Goal: Information Seeking & Learning: Learn about a topic

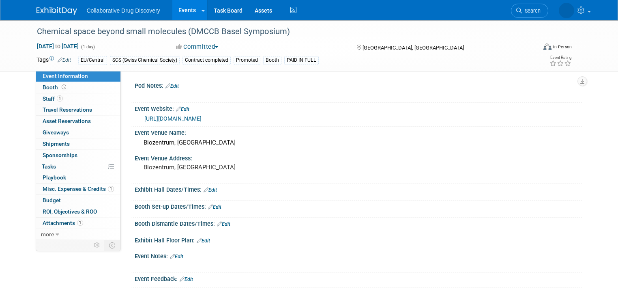
click at [180, 8] on link "Events" at bounding box center [187, 10] width 30 height 20
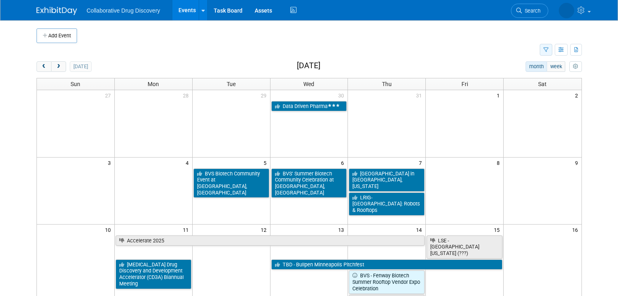
click at [550, 49] on button "button" at bounding box center [546, 50] width 13 height 12
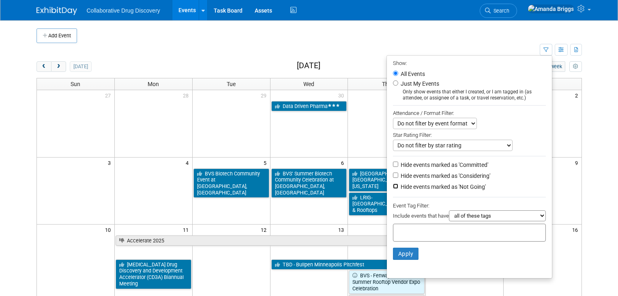
click at [399, 185] on input "Hide events marked as 'Not Going'" at bounding box center [395, 185] width 5 height 5
checkbox input "true"
click at [404, 232] on input "text" at bounding box center [429, 231] width 65 height 8
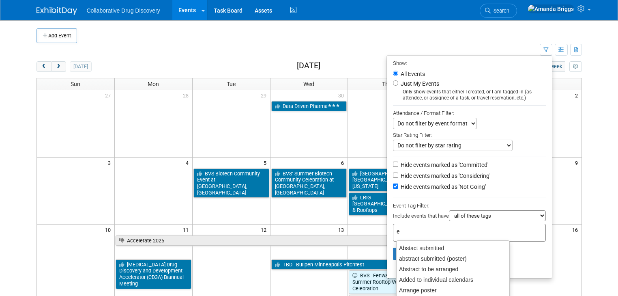
type input "eu"
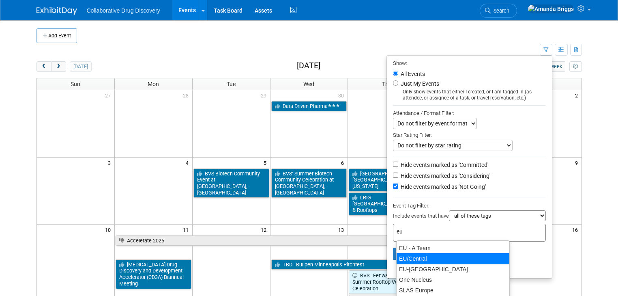
click at [401, 259] on div "EU/Central" at bounding box center [453, 258] width 114 height 11
type input "EU/Central"
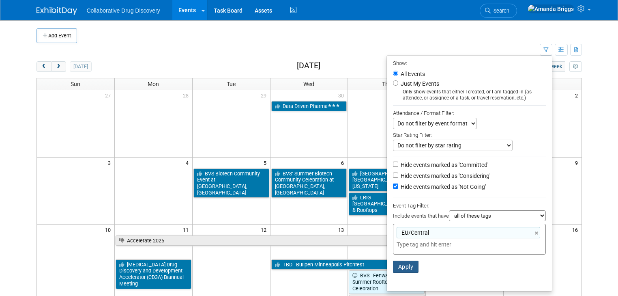
click at [406, 267] on button "Apply" at bounding box center [406, 267] width 26 height 12
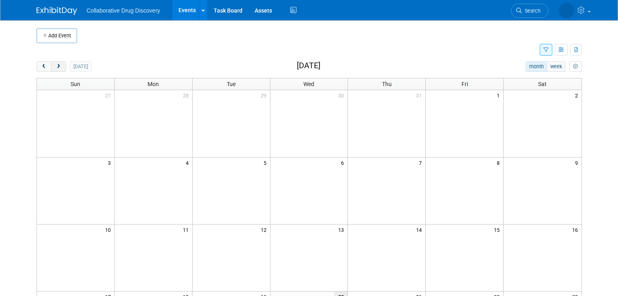
click at [56, 65] on span "next" at bounding box center [59, 66] width 6 height 5
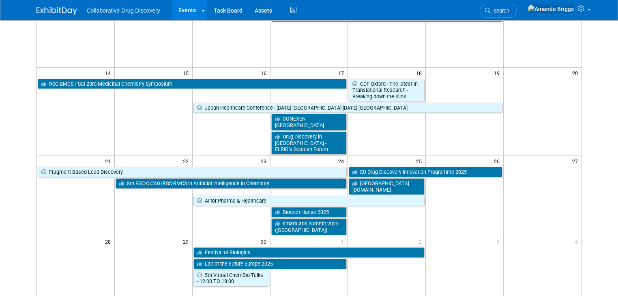
scroll to position [168, 0]
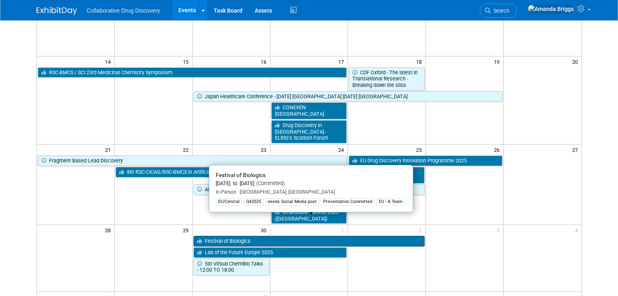
click at [308, 236] on link "Festival of Biologics" at bounding box center [310, 241] width 232 height 11
